Goal: Transaction & Acquisition: Purchase product/service

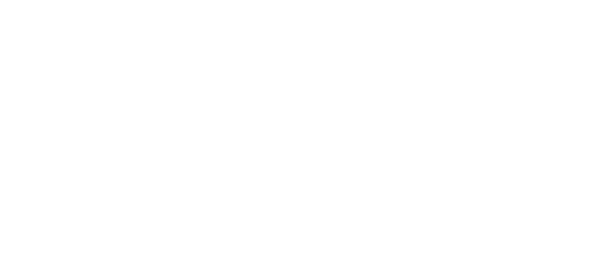
select select "*"
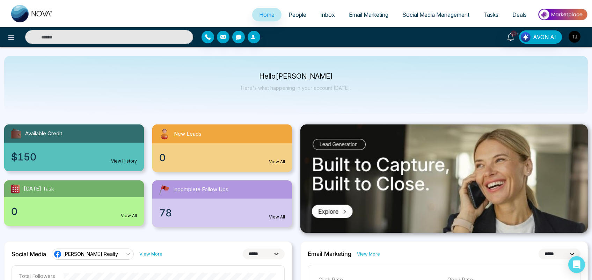
click at [367, 14] on span "Email Marketing" at bounding box center [368, 14] width 39 height 7
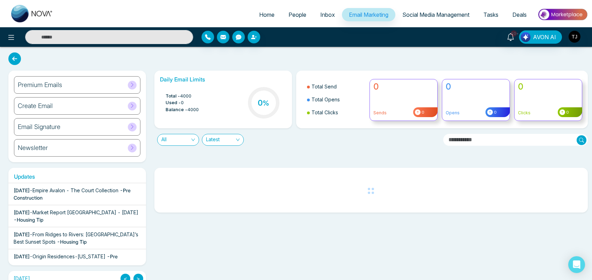
click at [87, 85] on div "Premium Emails" at bounding box center [77, 84] width 126 height 17
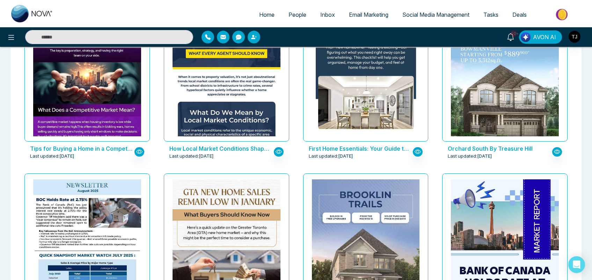
scroll to position [545, 0]
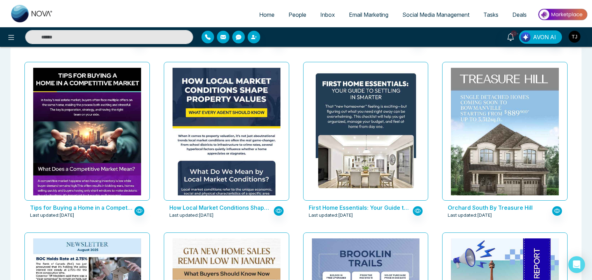
click at [457, 16] on span "Social Media Management" at bounding box center [435, 14] width 67 height 7
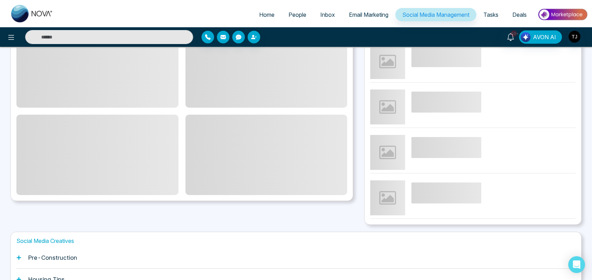
scroll to position [172, 0]
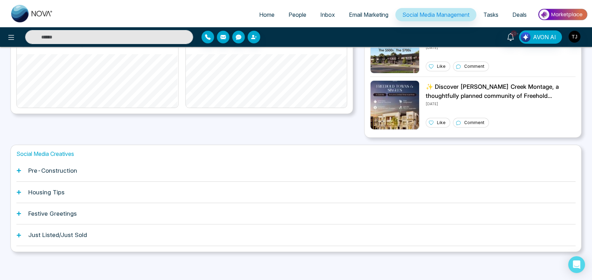
click at [59, 168] on h1 "Pre-Construction" at bounding box center [52, 170] width 49 height 7
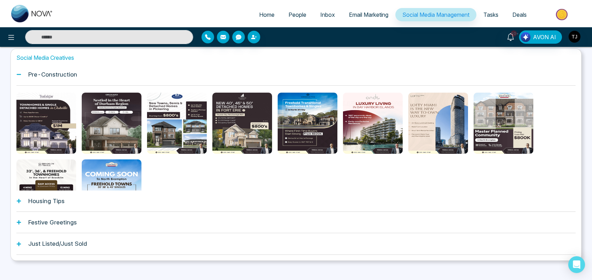
scroll to position [276, 0]
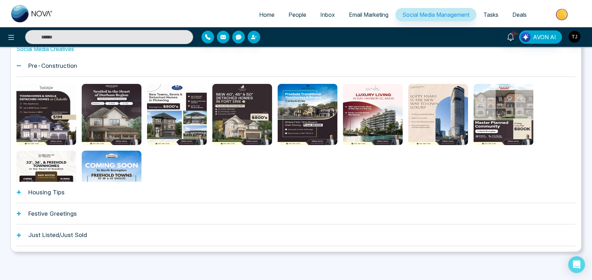
click at [291, 13] on span "People" at bounding box center [297, 14] width 18 height 7
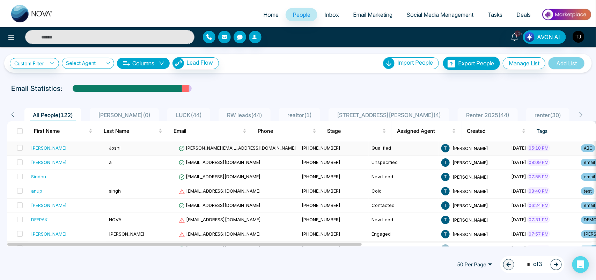
click at [60, 146] on div "[PERSON_NAME]" at bounding box center [67, 147] width 72 height 7
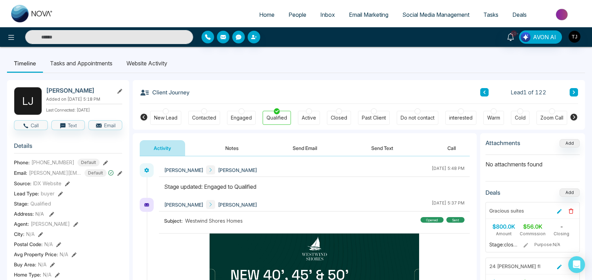
click at [145, 65] on li "Website Activity" at bounding box center [146, 63] width 55 height 19
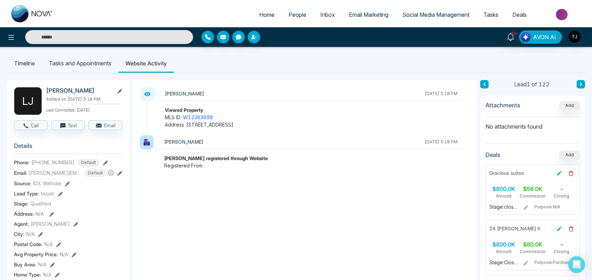
click at [358, 15] on span "Email Marketing" at bounding box center [368, 14] width 39 height 7
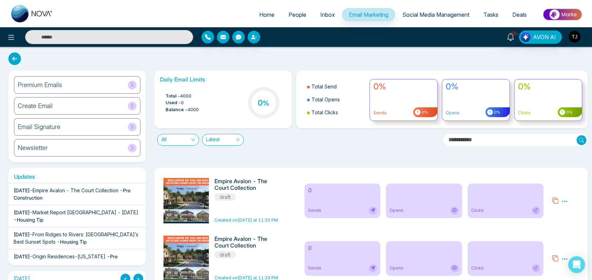
click at [112, 81] on div "Premium Emails" at bounding box center [77, 84] width 126 height 17
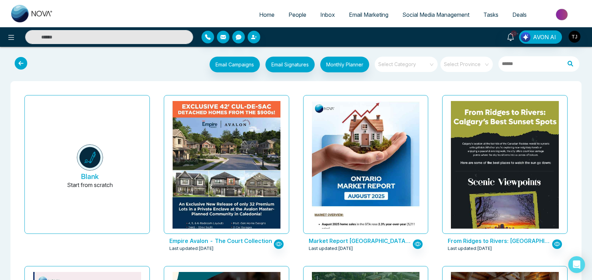
click at [361, 15] on span "Email Marketing" at bounding box center [368, 14] width 39 height 7
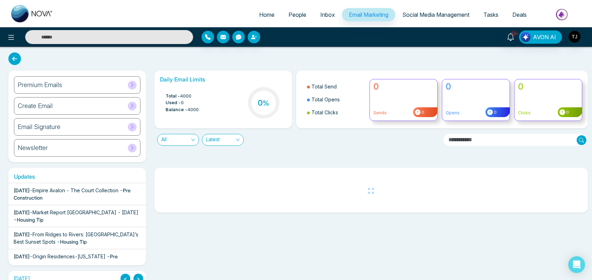
click at [58, 104] on div "Create Email" at bounding box center [77, 105] width 126 height 17
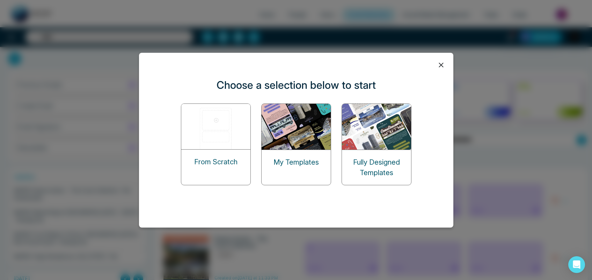
click at [210, 124] on img at bounding box center [216, 126] width 70 height 45
click at [213, 131] on img at bounding box center [216, 126] width 70 height 45
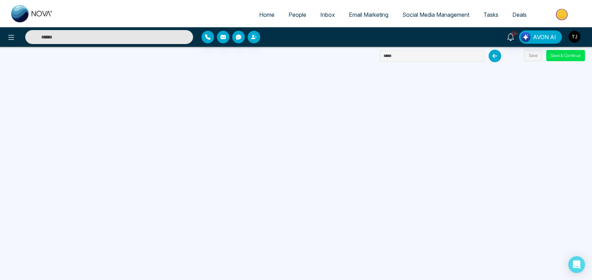
click at [370, 13] on span "Email Marketing" at bounding box center [368, 14] width 39 height 7
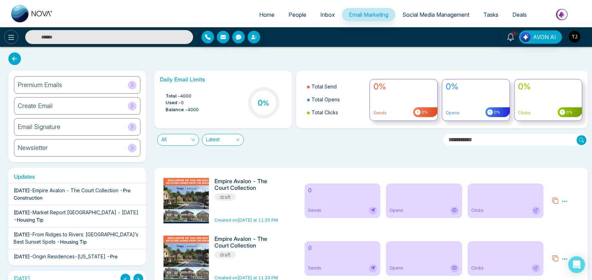
click at [11, 37] on icon at bounding box center [11, 37] width 6 height 5
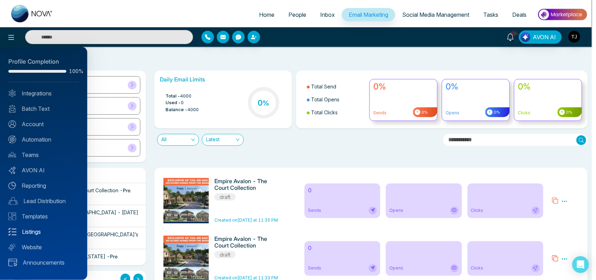
click at [38, 231] on link "Listings" at bounding box center [43, 231] width 71 height 8
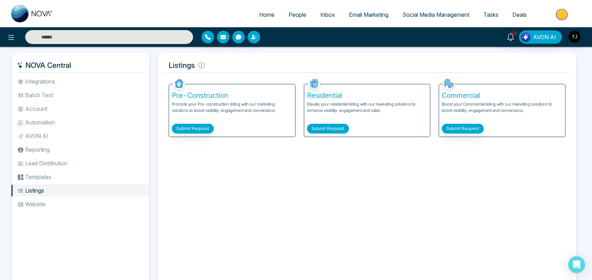
click at [327, 126] on button "Submit Request" at bounding box center [328, 129] width 42 height 10
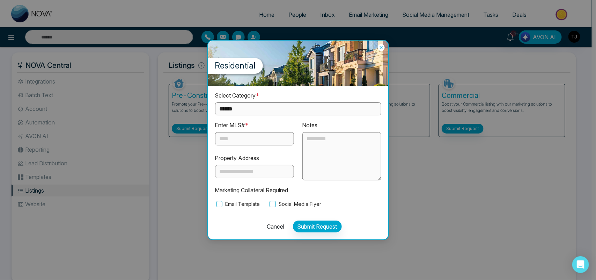
click at [264, 109] on select "**********" at bounding box center [298, 108] width 166 height 13
select select "**********"
click at [215, 102] on select "**********" at bounding box center [298, 108] width 166 height 13
click at [244, 136] on input "text" at bounding box center [254, 138] width 79 height 13
click at [382, 45] on icon at bounding box center [381, 47] width 7 height 7
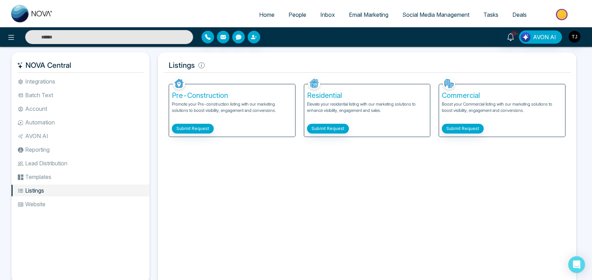
click at [370, 16] on span "Email Marketing" at bounding box center [368, 14] width 39 height 7
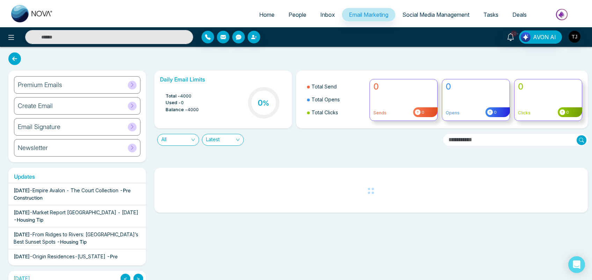
click at [91, 106] on div "Create Email" at bounding box center [77, 105] width 126 height 17
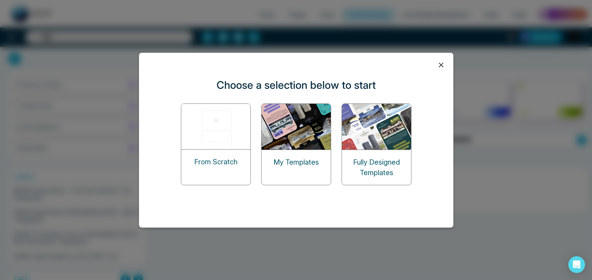
click at [306, 142] on img at bounding box center [296, 127] width 70 height 46
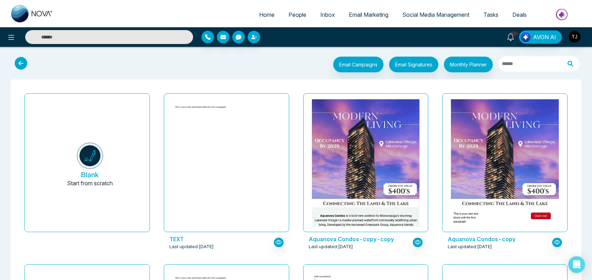
click at [449, 14] on span "Social Media Management" at bounding box center [435, 14] width 67 height 7
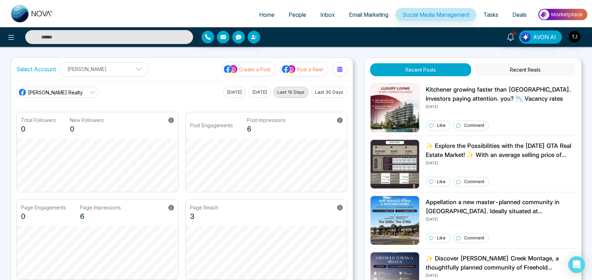
click at [355, 58] on div "Select Account [PERSON_NAME] [PERSON_NAME] Add Social Accounts Create a Post Po…" at bounding box center [295, 183] width 571 height 252
click at [562, 15] on img at bounding box center [562, 15] width 51 height 16
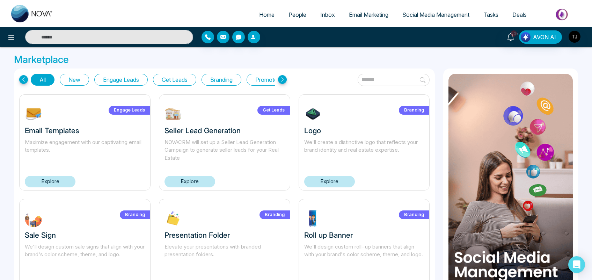
click at [193, 182] on link "Explore" at bounding box center [189, 182] width 51 height 12
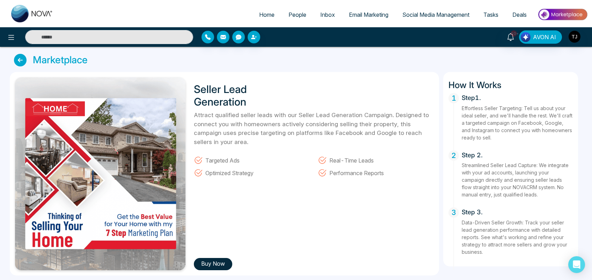
click at [20, 60] on icon at bounding box center [20, 60] width 13 height 13
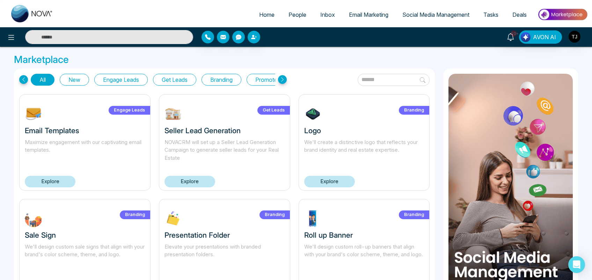
click at [328, 181] on link "Explore" at bounding box center [329, 182] width 51 height 12
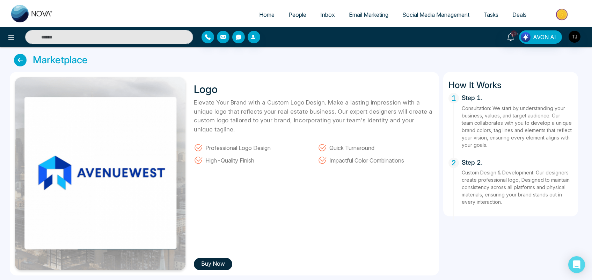
click at [211, 266] on button "Buy Now" at bounding box center [213, 264] width 38 height 12
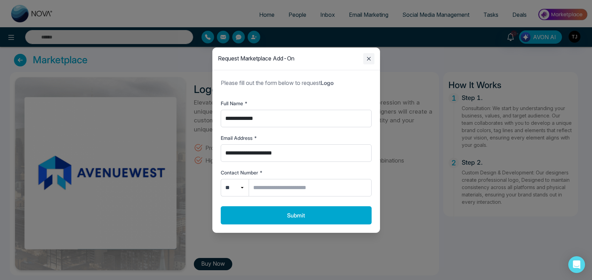
click at [370, 60] on icon "Close modal" at bounding box center [369, 59] width 4 height 4
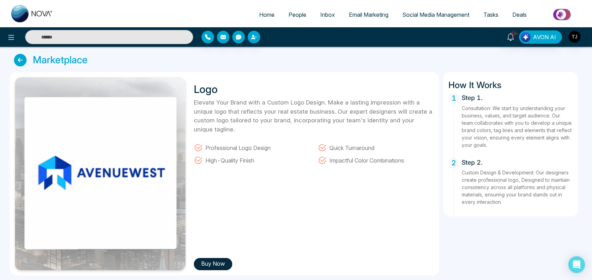
click at [21, 57] on icon at bounding box center [20, 60] width 13 height 13
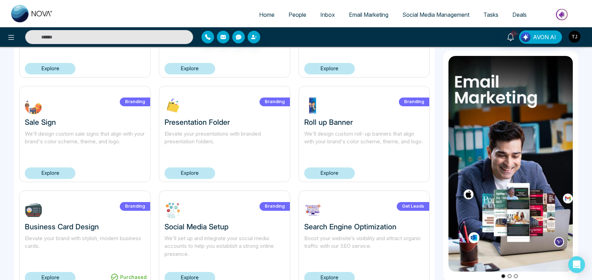
scroll to position [205, 0]
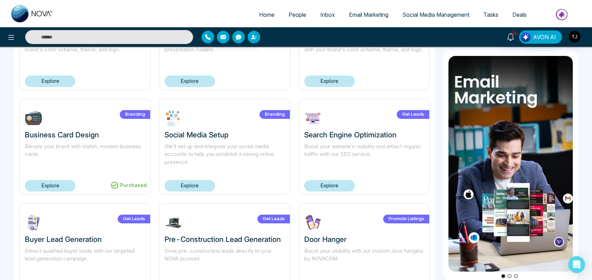
click at [188, 185] on link "Explore" at bounding box center [189, 186] width 51 height 12
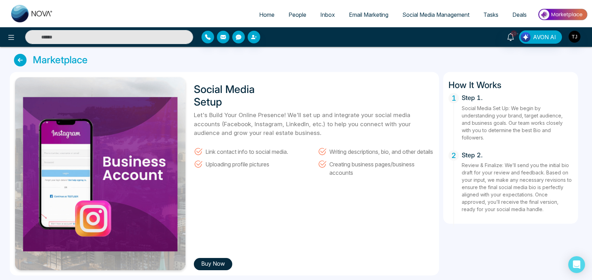
click at [215, 259] on button "Buy Now" at bounding box center [213, 264] width 38 height 12
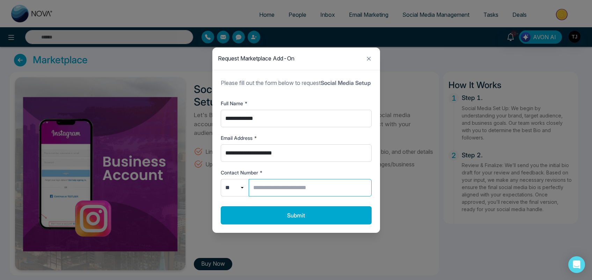
click at [278, 192] on input "Contact Number *" at bounding box center [310, 187] width 123 height 17
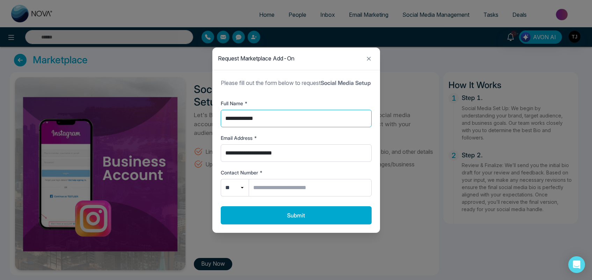
click at [283, 121] on input "**********" at bounding box center [296, 118] width 151 height 17
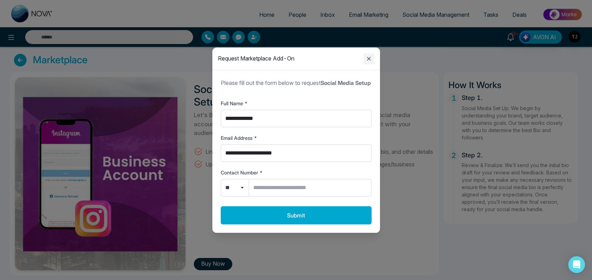
click at [371, 55] on icon "Close modal" at bounding box center [368, 58] width 8 height 8
